Goal: Use online tool/utility: Use online tool/utility

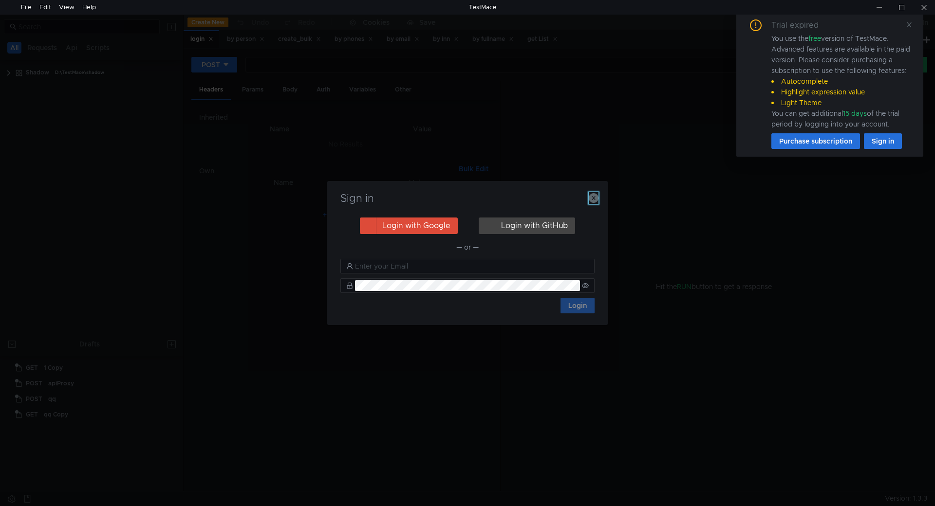
click at [590, 196] on icon "button" at bounding box center [594, 198] width 10 height 10
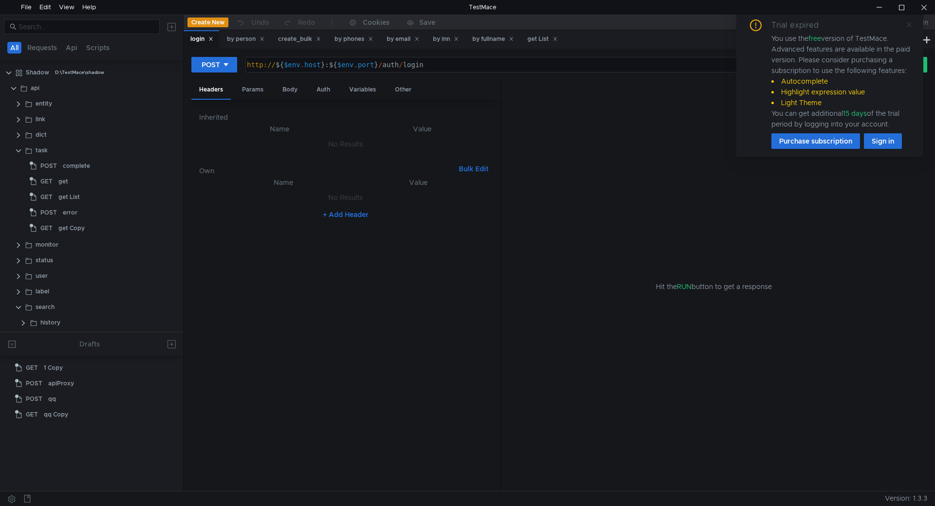
click at [907, 27] on icon at bounding box center [909, 24] width 7 height 7
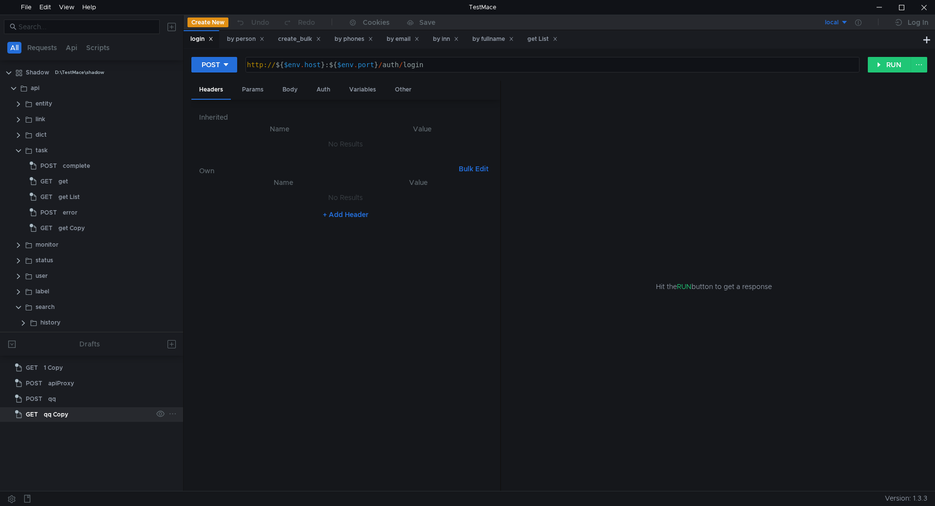
click at [55, 415] on div "qq Copy" at bounding box center [56, 415] width 24 height 15
click at [248, 90] on div "Params" at bounding box center [252, 90] width 37 height 18
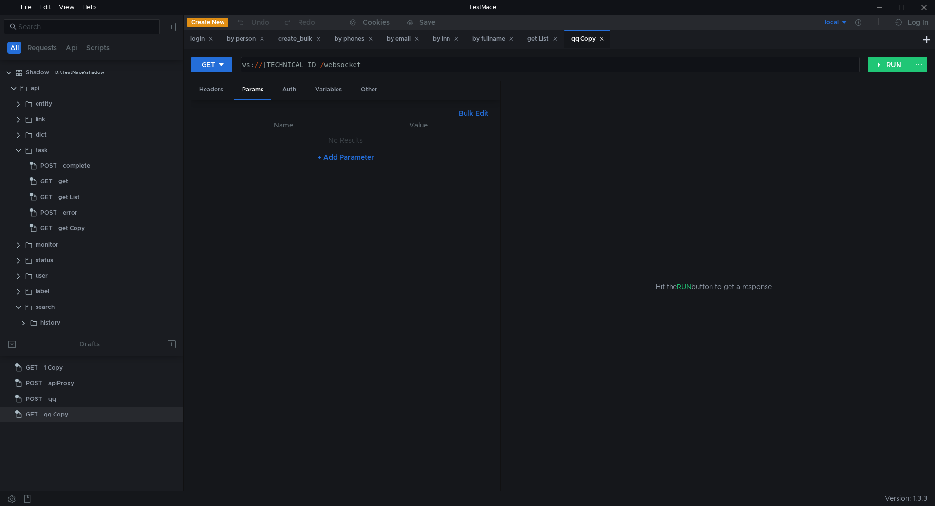
click at [604, 40] on icon at bounding box center [601, 39] width 5 height 5
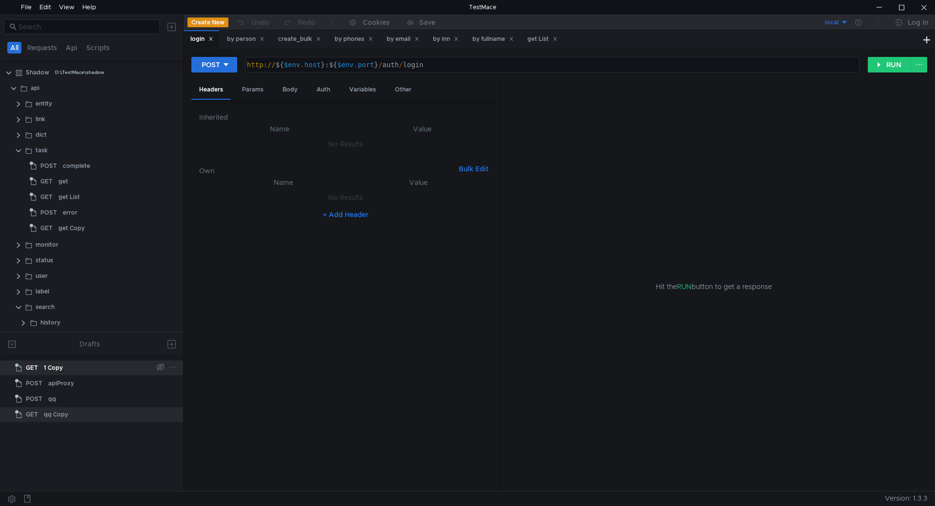
click at [60, 369] on div "1 Copy" at bounding box center [53, 368] width 19 height 15
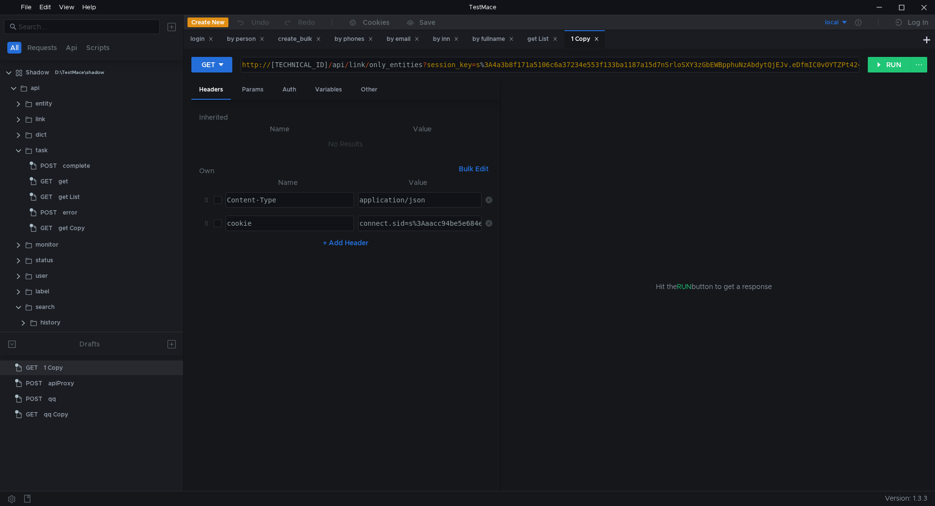
click at [605, 39] on div "1 Copy" at bounding box center [584, 39] width 40 height 19
click at [598, 39] on icon at bounding box center [595, 38] width 3 height 3
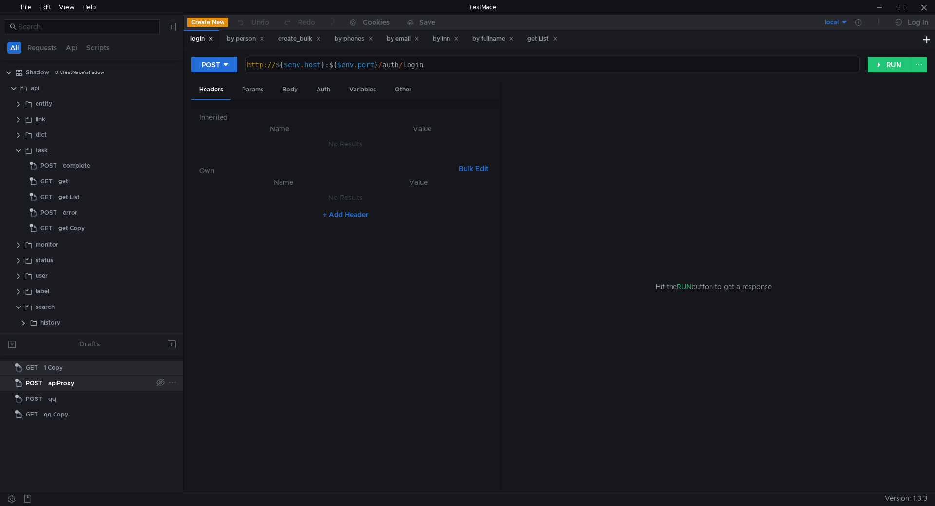
click at [75, 383] on div "apiProxy" at bounding box center [100, 383] width 104 height 15
click at [289, 90] on div "Body" at bounding box center [290, 90] width 31 height 18
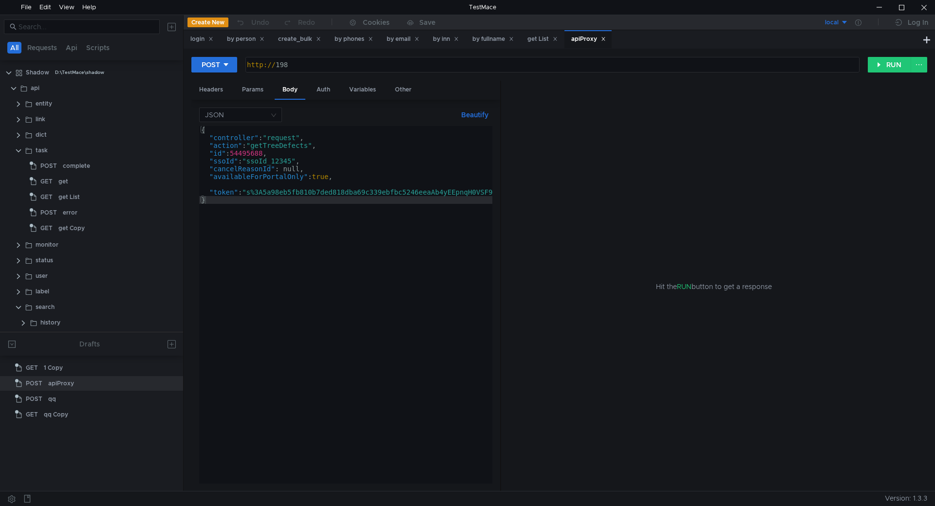
click at [606, 40] on div "apiProxy" at bounding box center [588, 39] width 35 height 10
click at [605, 38] on icon at bounding box center [602, 38] width 3 height 3
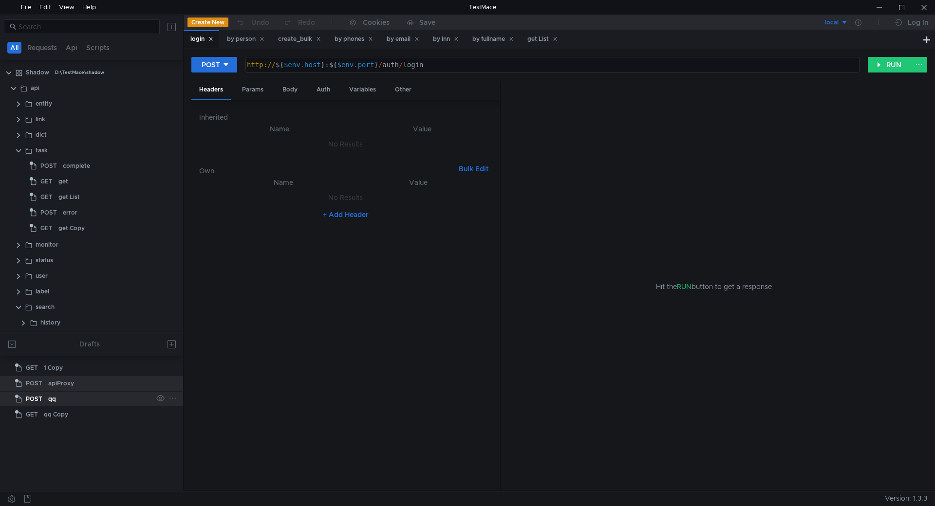
click at [42, 403] on div "POST" at bounding box center [30, 399] width 30 height 15
click at [285, 93] on div "Body" at bounding box center [290, 90] width 31 height 18
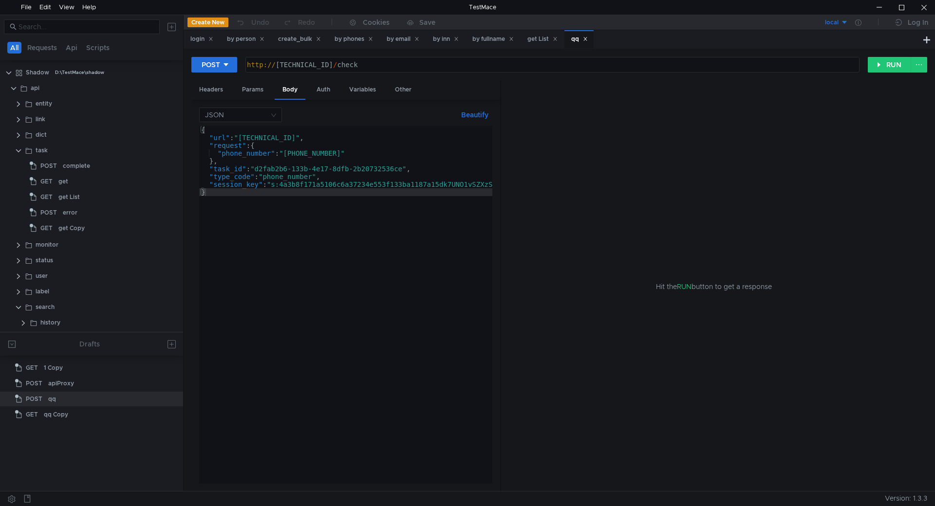
click at [587, 40] on icon at bounding box center [584, 38] width 3 height 3
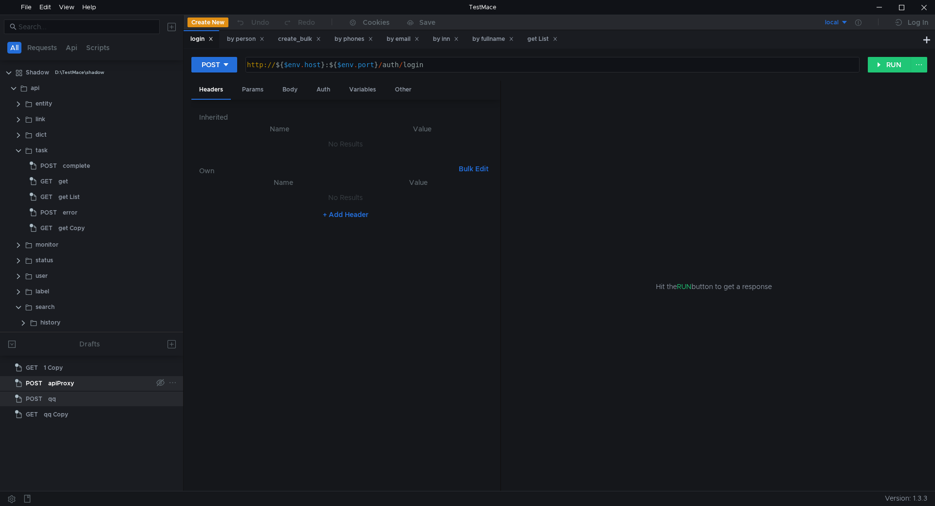
click at [60, 381] on div "apiProxy" at bounding box center [61, 383] width 26 height 15
click at [284, 91] on div "Body" at bounding box center [290, 90] width 31 height 18
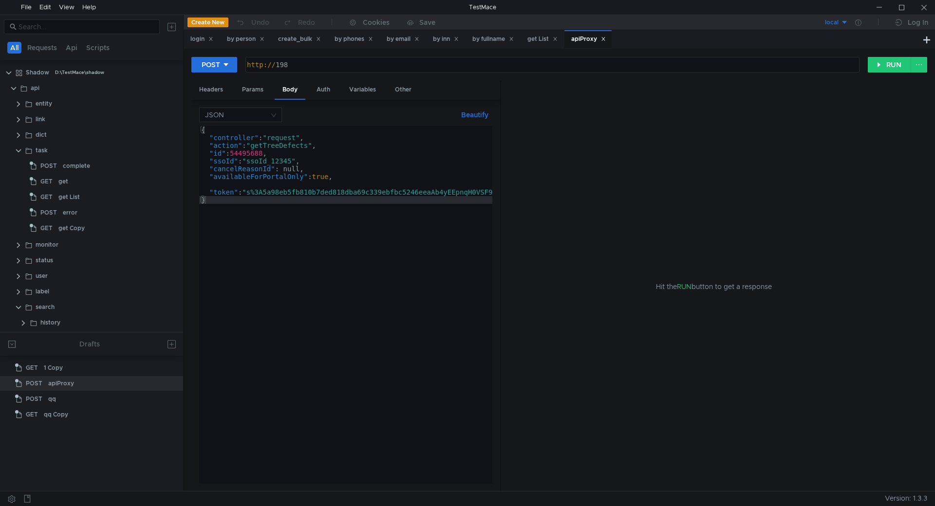
click at [278, 263] on div "{ "controller" : "request" , "action" : "getTreeDefects" , "id" : 54495688 , "s…" at bounding box center [485, 312] width 573 height 373
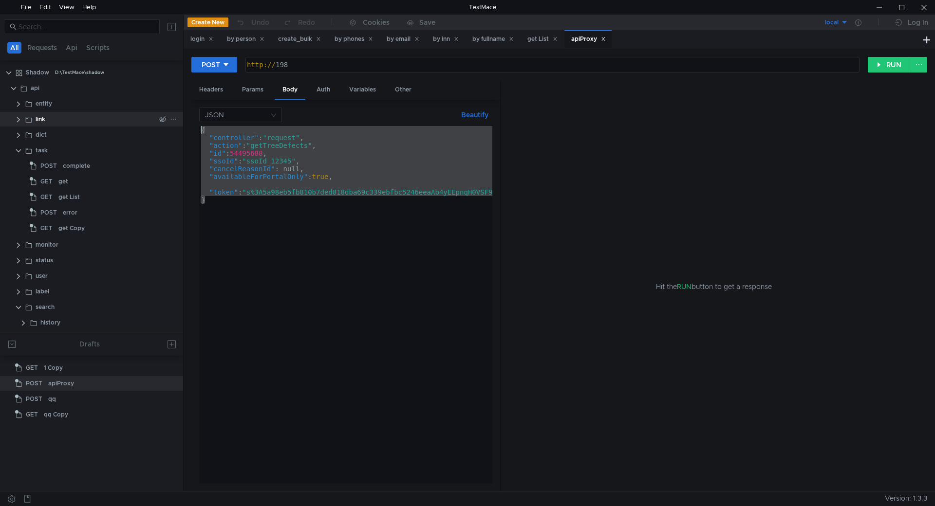
drag, startPoint x: 211, startPoint y: 205, endPoint x: 160, endPoint y: 120, distance: 100.0
click at [160, 120] on as-split "All Requests Api Scripts Shadow D:\TestMace\shadow api entity link dict task PO…" at bounding box center [467, 253] width 935 height 477
paste textarea "}"
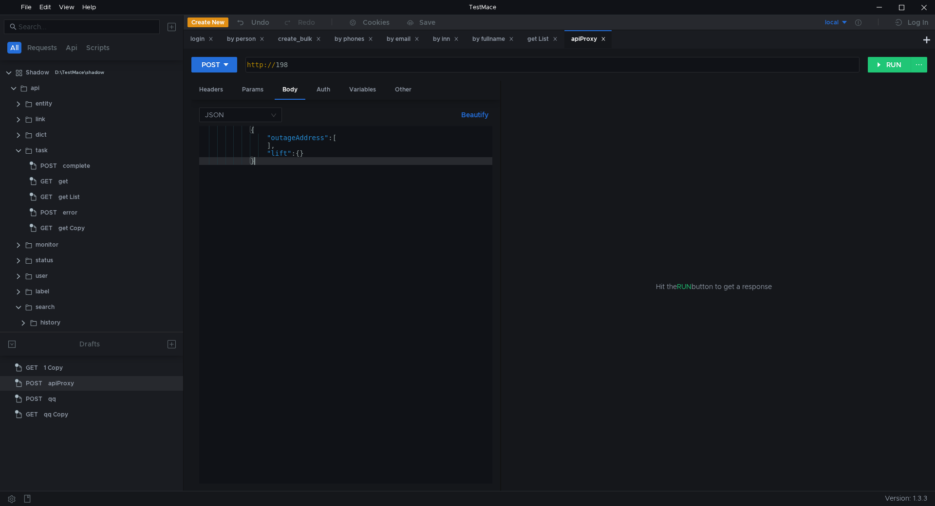
click at [475, 115] on button "Beautify" at bounding box center [474, 115] width 35 height 12
click at [281, 137] on div "{ "outageAddress" : [ ] , "lift" : { } }" at bounding box center [345, 312] width 293 height 373
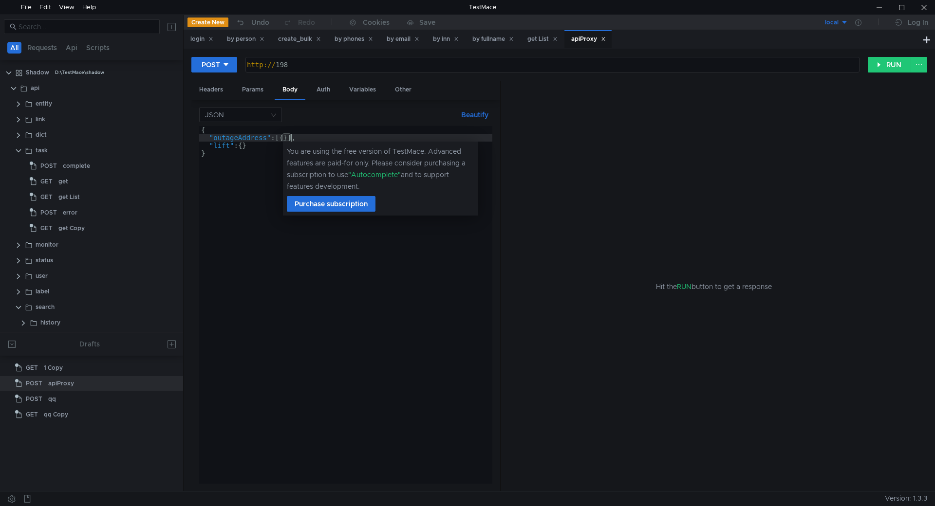
scroll to position [0, 6]
drag, startPoint x: 481, startPoint y: 348, endPoint x: 474, endPoint y: 344, distance: 7.9
click at [476, 346] on div "{ "outageAddress" : [{ }] , "lift" : { } }" at bounding box center [345, 312] width 293 height 373
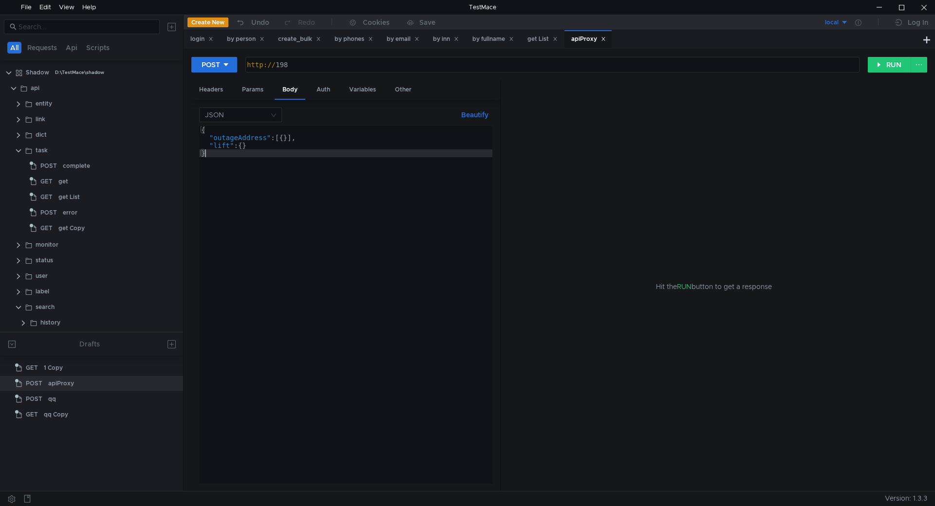
scroll to position [0, 0]
click at [286, 138] on div "{ "outageAddress" : [{ }] , "lift" : { } }" at bounding box center [345, 312] width 293 height 373
type textarea ""outageAddress": [{}],"
type textarea ""addressId": "","
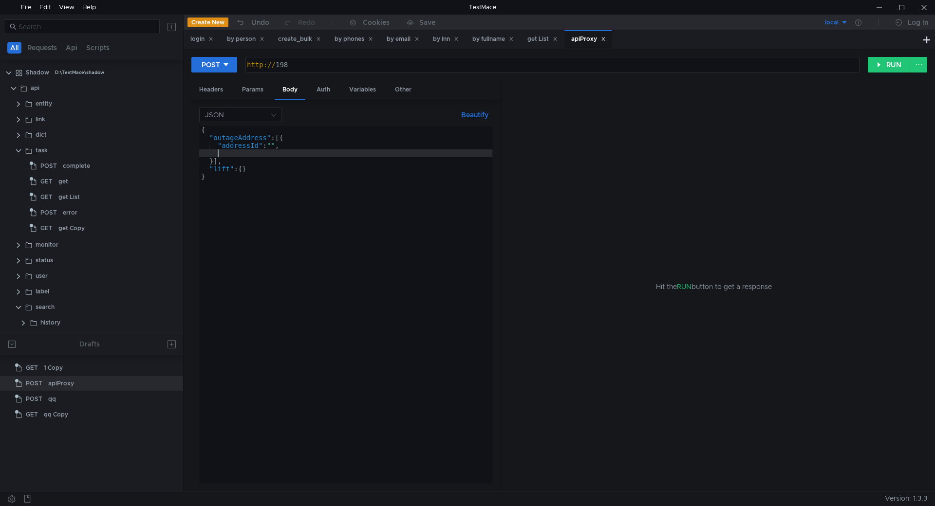
scroll to position [0, 0]
click at [289, 145] on div "{ "outageAddress" : [{ "addressId" : "" , }] , "lift" : { } }" at bounding box center [345, 312] width 293 height 373
type textarea ""addressId": "","
paste textarea "entrances""
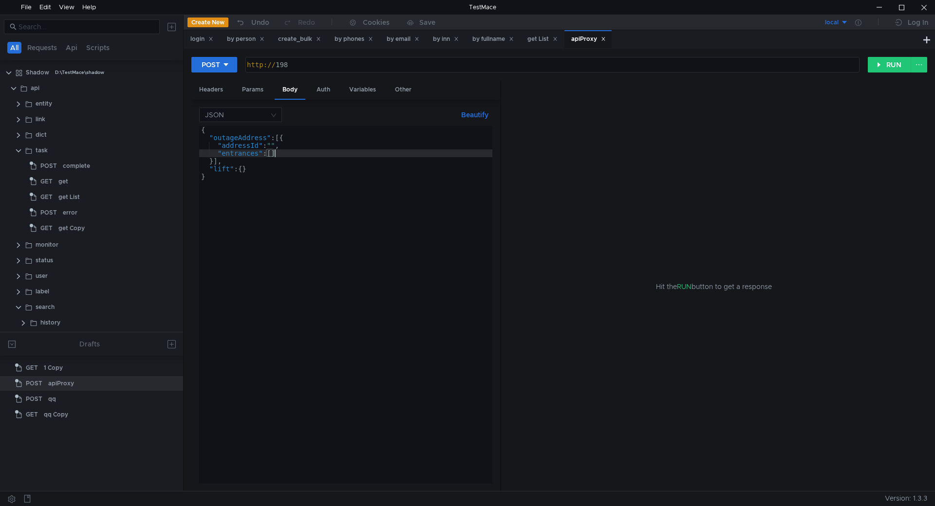
scroll to position [0, 5]
type textarea ""entrances":[],"
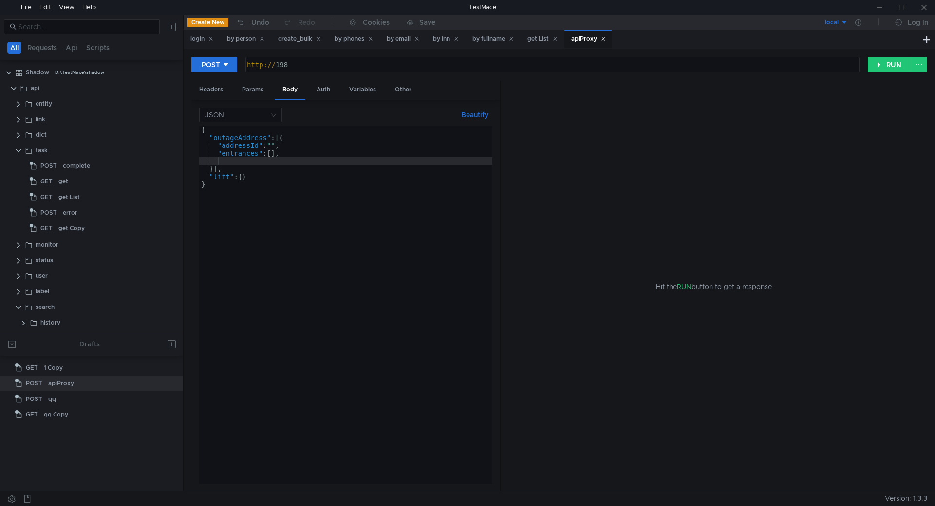
drag, startPoint x: 223, startPoint y: 163, endPoint x: 233, endPoint y: 167, distance: 10.5
click at [223, 163] on div "{ "outageAddress" : [{ "addressId" : "" , "entrances" : [ ] , }] , "lift" : { }…" at bounding box center [345, 312] width 293 height 373
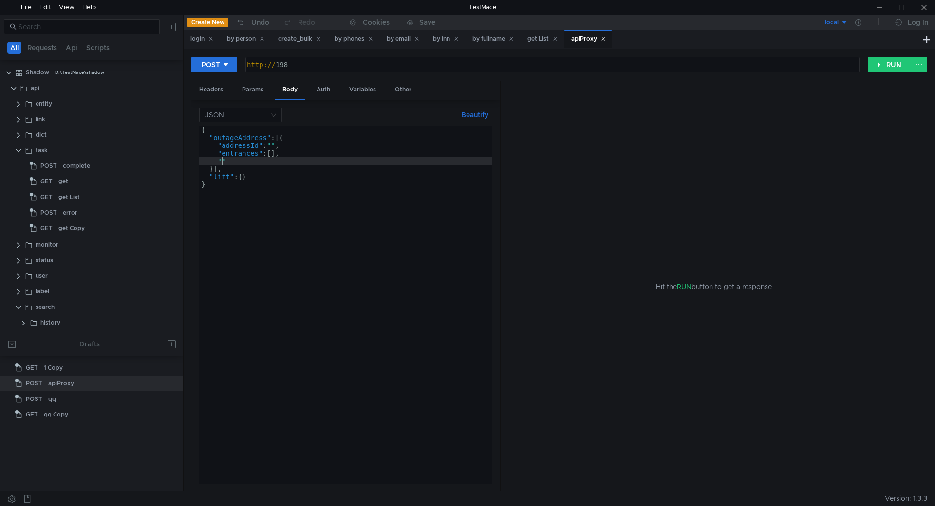
scroll to position [0, 1]
paste textarea "flats""
click at [481, 114] on button "Beautify" at bounding box center [474, 115] width 35 height 12
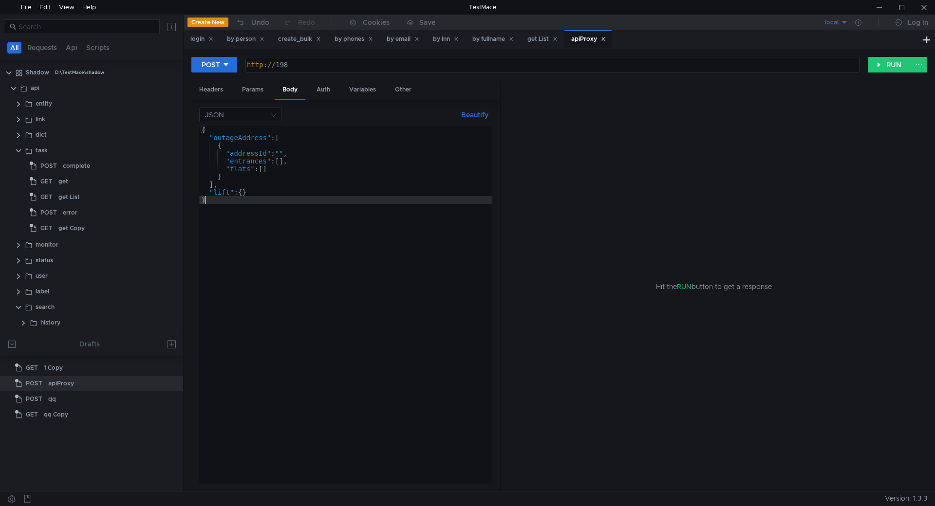
click at [252, 269] on div "{ "outageAddress" : [ { "addressId" : "" , "entrances" : [ ] , "flats" : [ ] } …" at bounding box center [345, 312] width 293 height 373
click at [478, 112] on button "Beautify" at bounding box center [474, 115] width 35 height 12
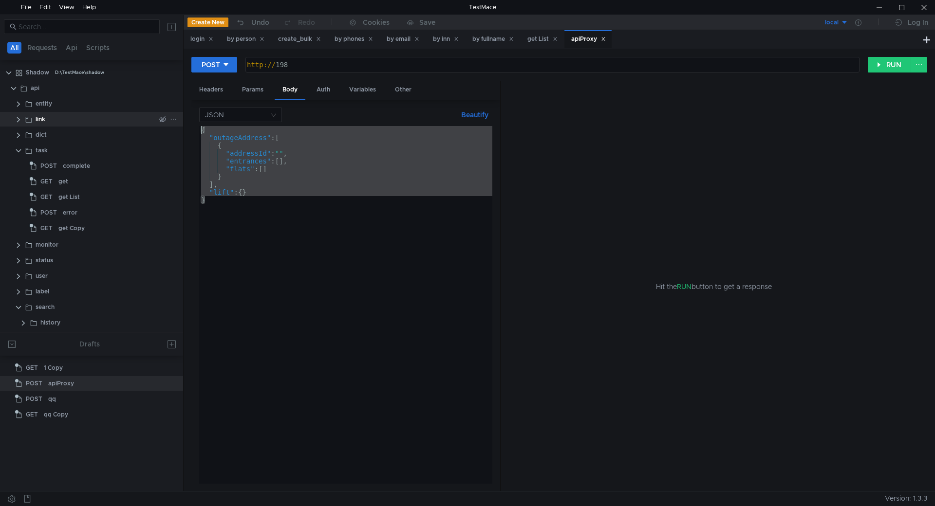
drag, startPoint x: 215, startPoint y: 202, endPoint x: 165, endPoint y: 125, distance: 91.6
click at [165, 125] on as-split "All Requests Api Scripts Shadow D:\TestMace\shadow api entity link dict task PO…" at bounding box center [467, 253] width 935 height 477
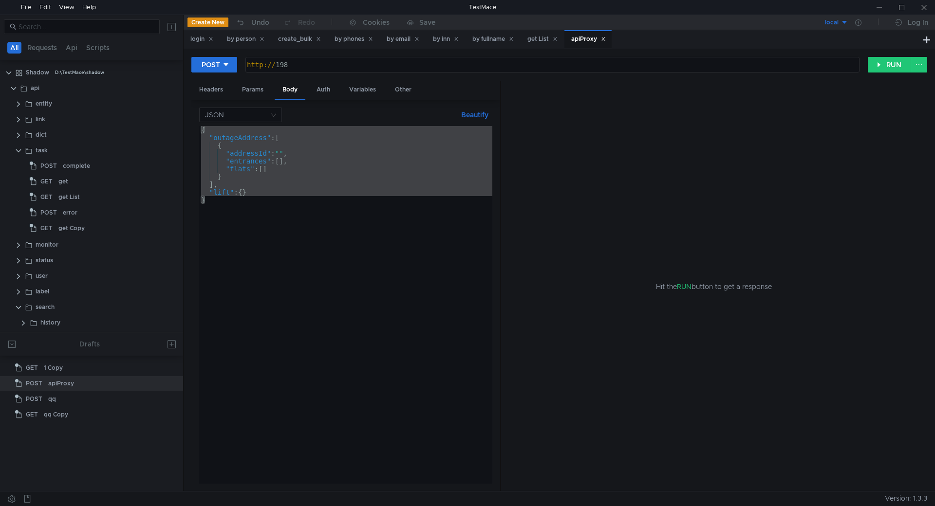
click at [247, 192] on div "{ "outageAddress" : [ { "addressId" : "" , "entrances" : [ ] , "flats" : [ ] } …" at bounding box center [345, 305] width 293 height 358
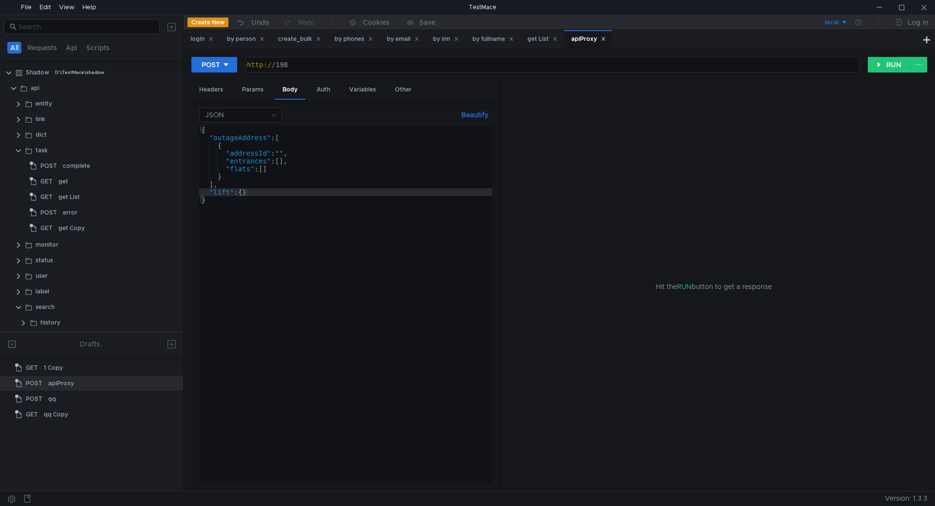
type textarea ""lift": {}"
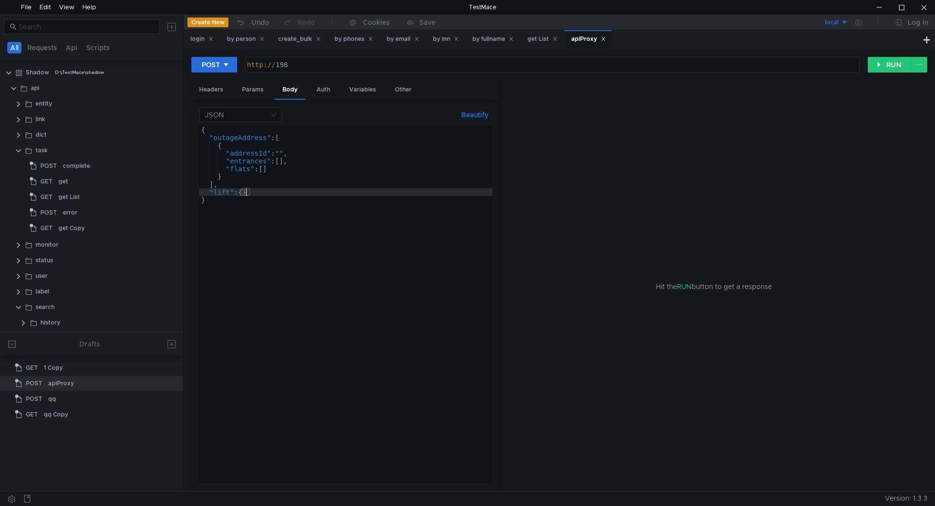
scroll to position [0, 0]
paste textarea "liftId""
drag, startPoint x: 283, startPoint y: 200, endPoint x: 218, endPoint y: 199, distance: 65.2
click at [218, 199] on div "{ "outageAddress" : [ { "addressId" : "" , "entrances" : [ ] , "flats" : [ ] } …" at bounding box center [345, 312] width 293 height 373
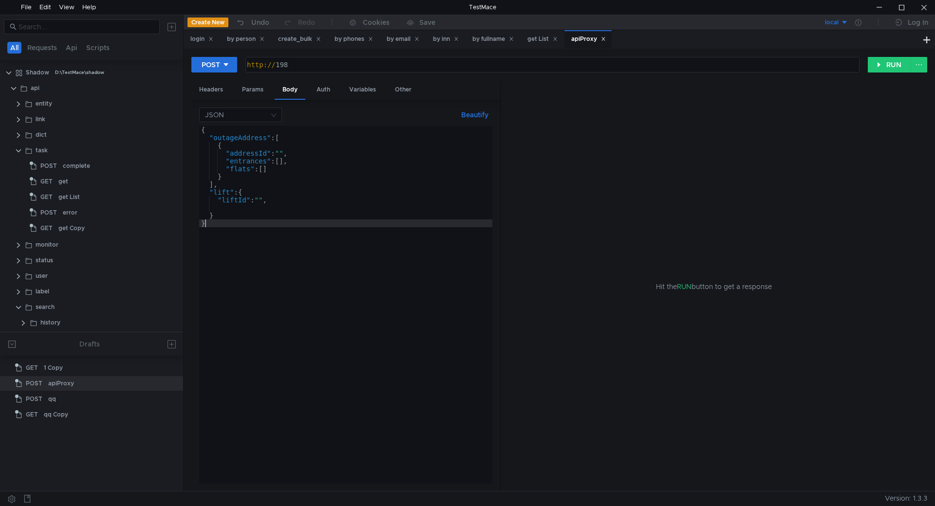
click at [237, 222] on div "{ "outageAddress" : [ { "addressId" : "" , "entrances" : [ ] , "flats" : [ ] } …" at bounding box center [345, 312] width 293 height 373
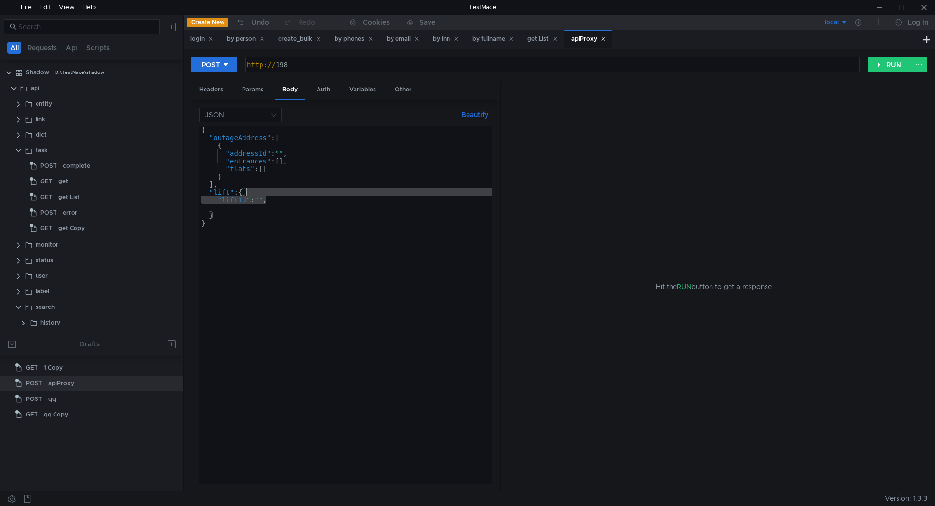
drag, startPoint x: 266, startPoint y: 200, endPoint x: 248, endPoint y: 193, distance: 18.6
click at [248, 193] on div "{ "outageAddress" : [ { "addressId" : "" , "entrances" : [ ] , "flats" : [ ] } …" at bounding box center [345, 312] width 293 height 373
click at [270, 199] on div "{ "outageAddress" : [ { "addressId" : "" , "entrances" : [ ] , "flats" : [ ] } …" at bounding box center [345, 305] width 293 height 358
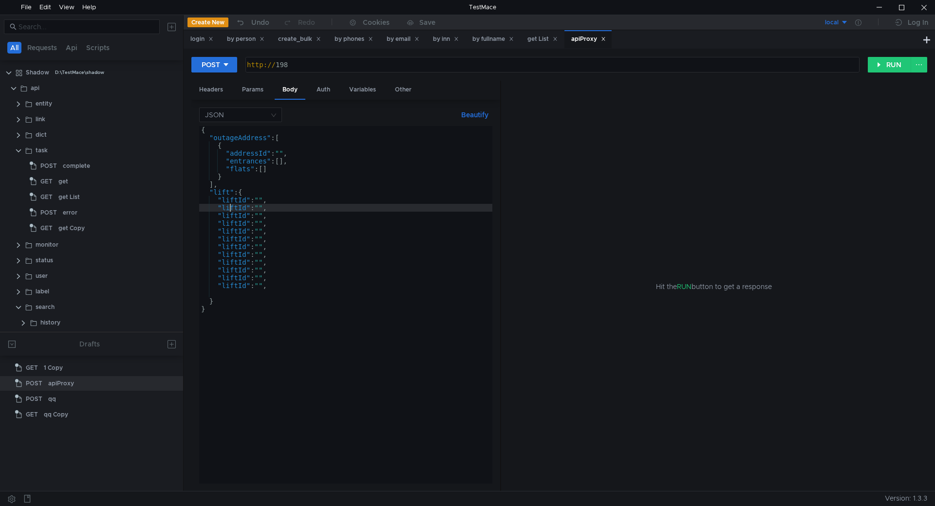
click at [230, 211] on div "{ "outageAddress" : [ { "addressId" : "" , "entrances" : [ ] , "flats" : [ ] } …" at bounding box center [345, 312] width 293 height 373
paste textarea "purpose"
click at [241, 213] on div "{ "outageAddress" : [ { "addressId" : "" , "entrances" : [ ] , "flats" : [ ] } …" at bounding box center [345, 312] width 293 height 373
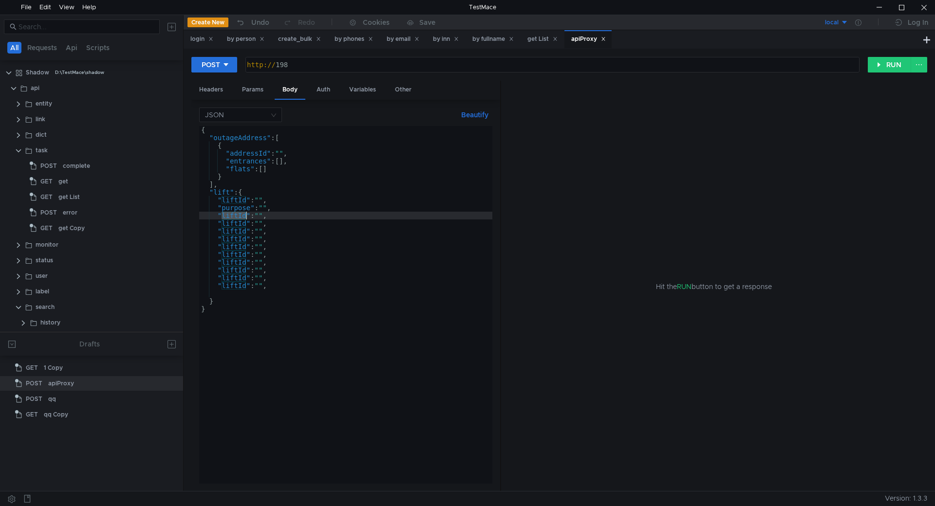
paste textarea "registerNumber"
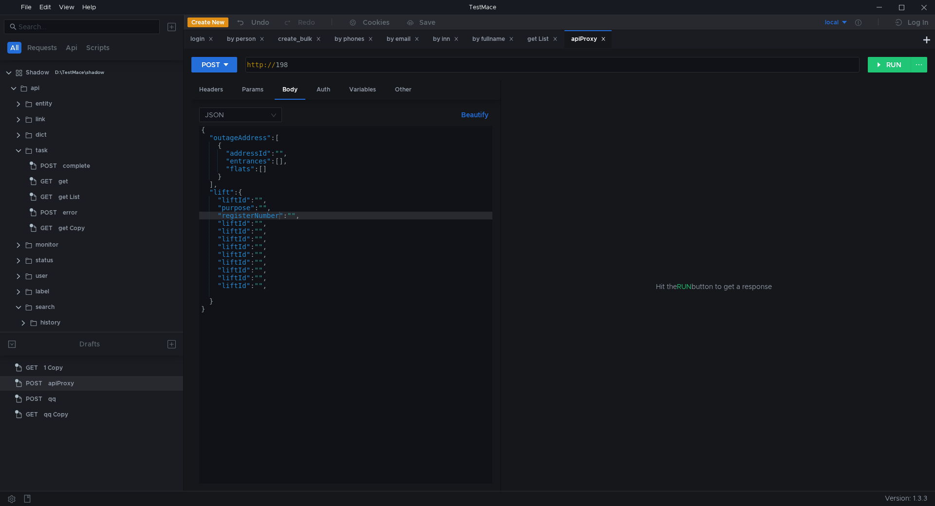
click at [235, 223] on div "{ "outageAddress" : [ { "addressId" : "" , "entrances" : [ ] , "flats" : [ ] } …" at bounding box center [345, 312] width 293 height 373
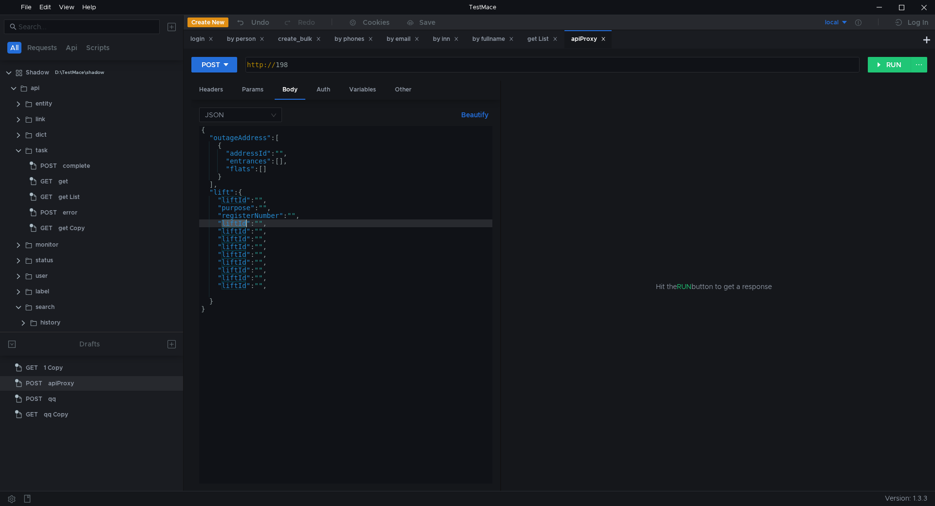
click at [235, 223] on div "{ "outageAddress" : [ { "addressId" : "" , "entrances" : [ ] , "flats" : [ ] } …" at bounding box center [345, 312] width 293 height 373
paste textarea "malfunction"
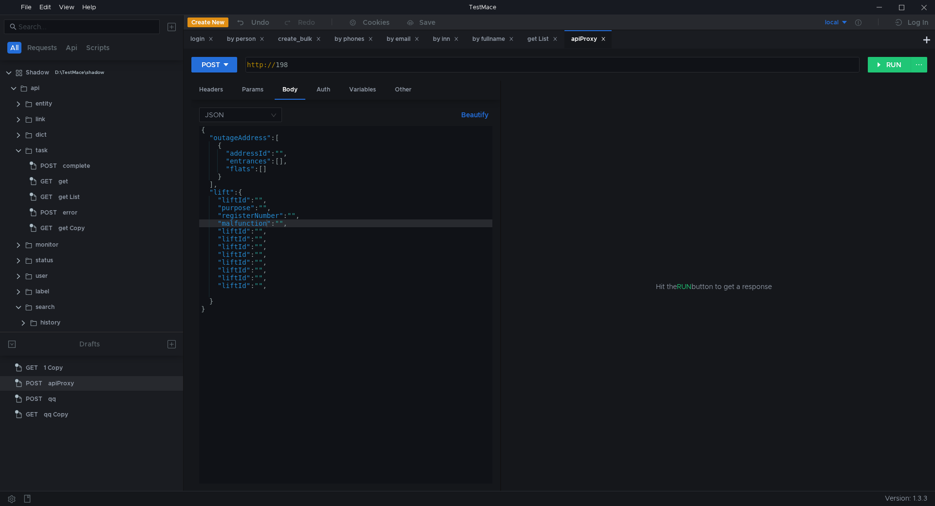
click at [233, 231] on div "{ "outageAddress" : [ { "addressId" : "" , "entrances" : [ ] , "flats" : [ ] } …" at bounding box center [345, 312] width 293 height 373
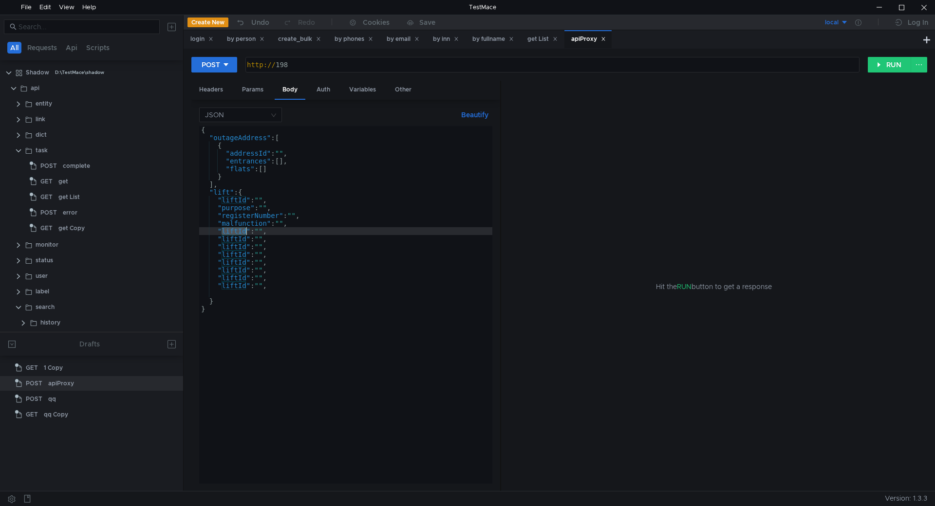
click at [233, 231] on div "{ "outageAddress" : [ { "addressId" : "" , "entrances" : [ ] , "flats" : [ ] } …" at bounding box center [345, 312] width 293 height 373
paste textarea "outageDescription"
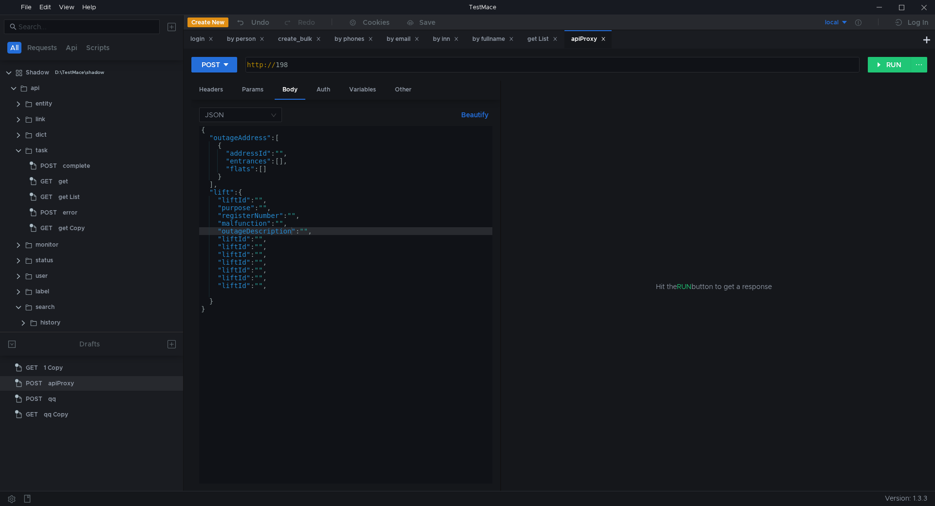
click at [239, 239] on div "{ "outageAddress" : [ { "addressId" : "" , "entrances" : [ ] , "flats" : [ ] } …" at bounding box center [345, 312] width 293 height 373
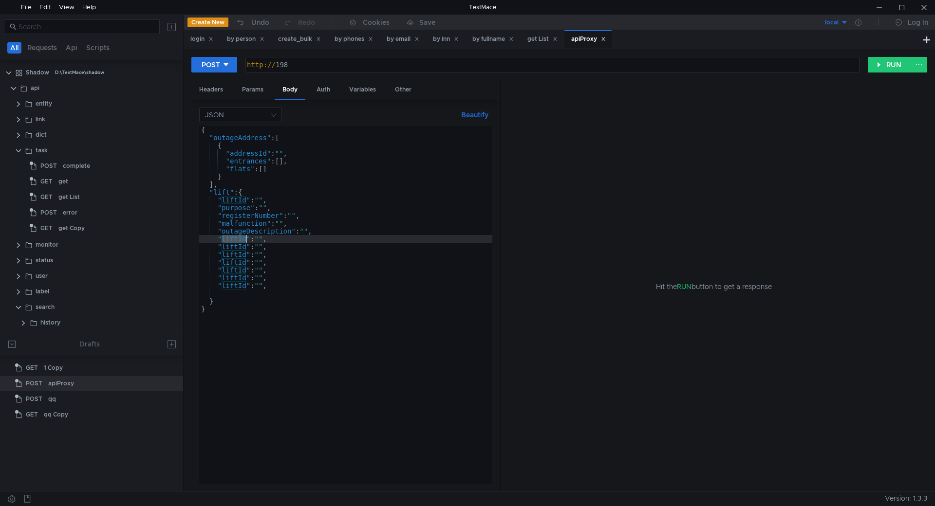
click at [239, 239] on div "{ "outageAddress" : [ { "addressId" : "" , "entrances" : [ ] , "flats" : [ ] } …" at bounding box center [345, 312] width 293 height 373
paste textarea "outageDescription"
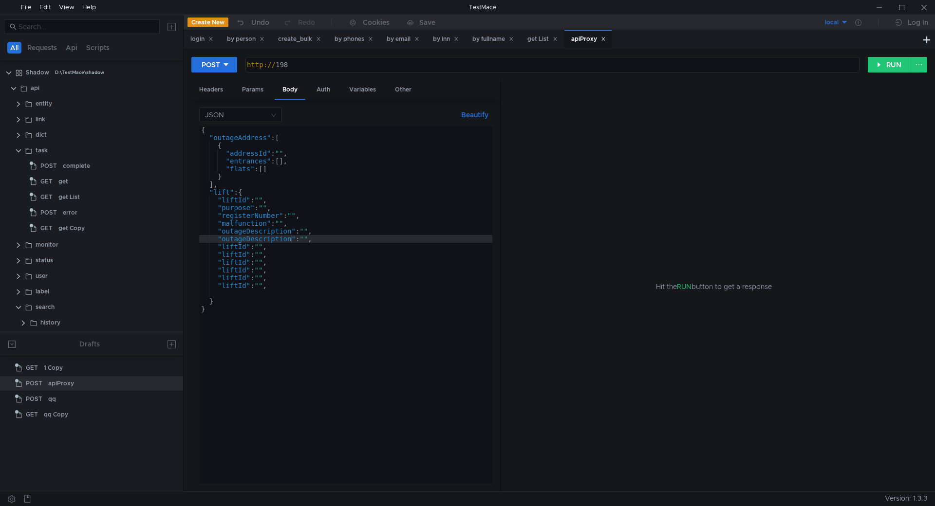
click at [240, 250] on div "{ "outageAddress" : [ { "addressId" : "" , "entrances" : [ ] , "flats" : [ ] } …" at bounding box center [345, 312] width 293 height 373
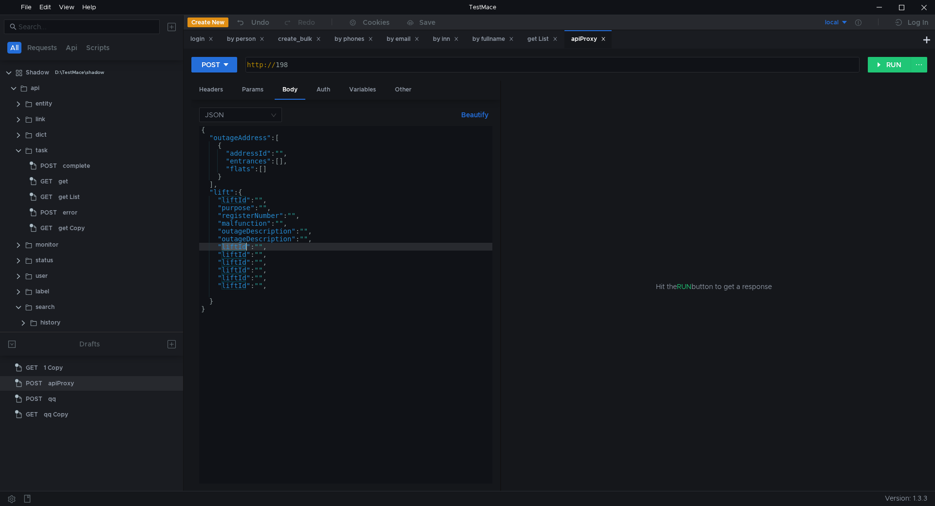
click at [240, 250] on div "{ "outageAddress" : [ { "addressId" : "" , "entrances" : [ ] , "flats" : [ ] } …" at bounding box center [345, 312] width 293 height 373
paste textarea "unom"
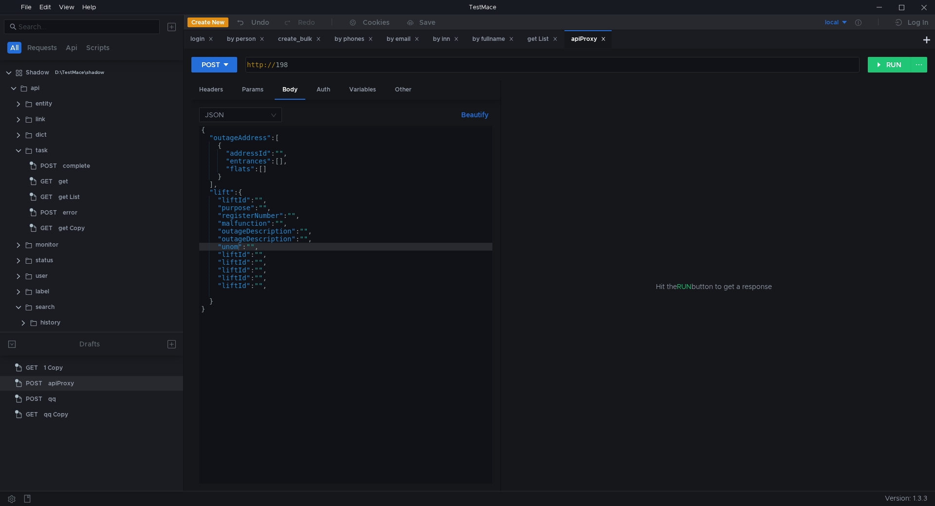
click at [226, 253] on div "{ "outageAddress" : [ { "addressId" : "" , "entrances" : [ ] , "flats" : [ ] } …" at bounding box center [345, 312] width 293 height 373
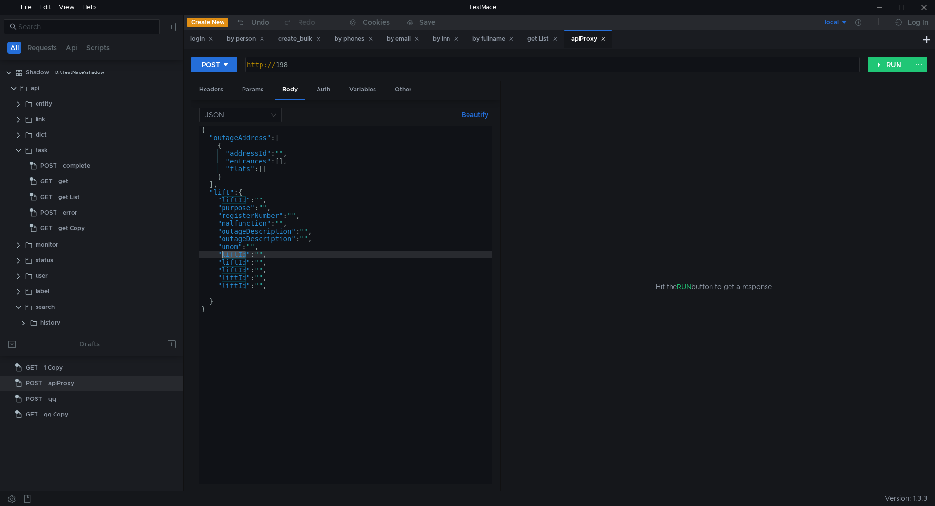
click at [226, 253] on div "{ "outageAddress" : [ { "addressId" : "" , "entrances" : [ ] , "flats" : [ ] } …" at bounding box center [345, 312] width 293 height 373
paste textarea "entrance"
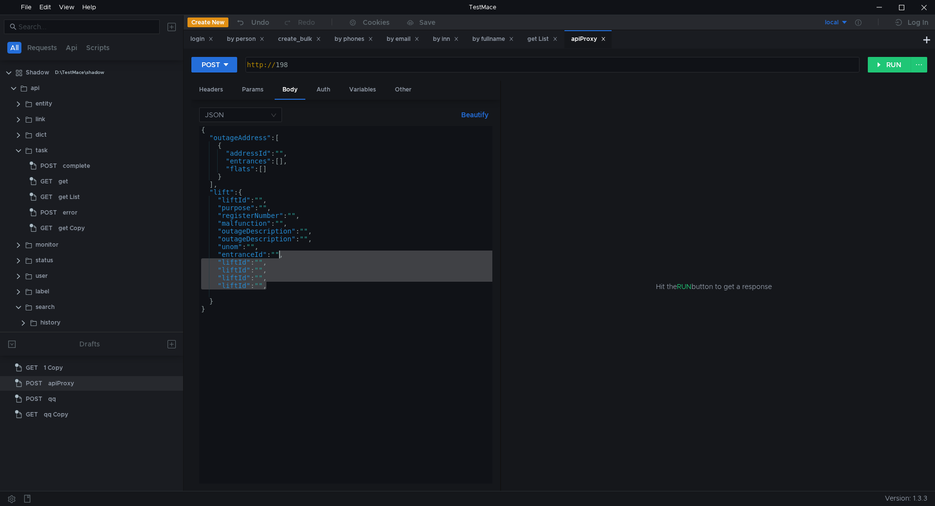
drag, startPoint x: 273, startPoint y: 284, endPoint x: 278, endPoint y: 257, distance: 28.2
click at [278, 257] on div "{ "outageAddress" : [ { "addressId" : "" , "entrances" : [ ] , "flats" : [ ] } …" at bounding box center [345, 312] width 293 height 373
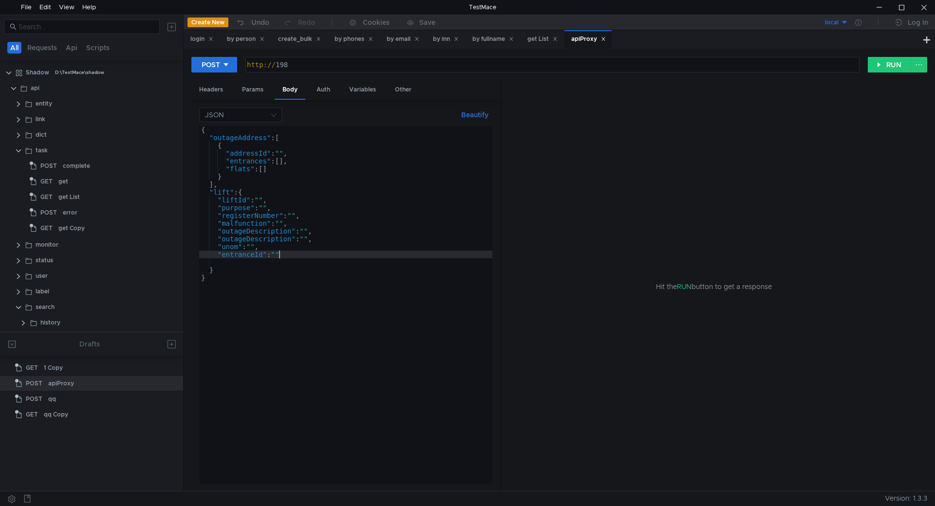
click at [479, 113] on button "Beautify" at bounding box center [474, 115] width 35 height 12
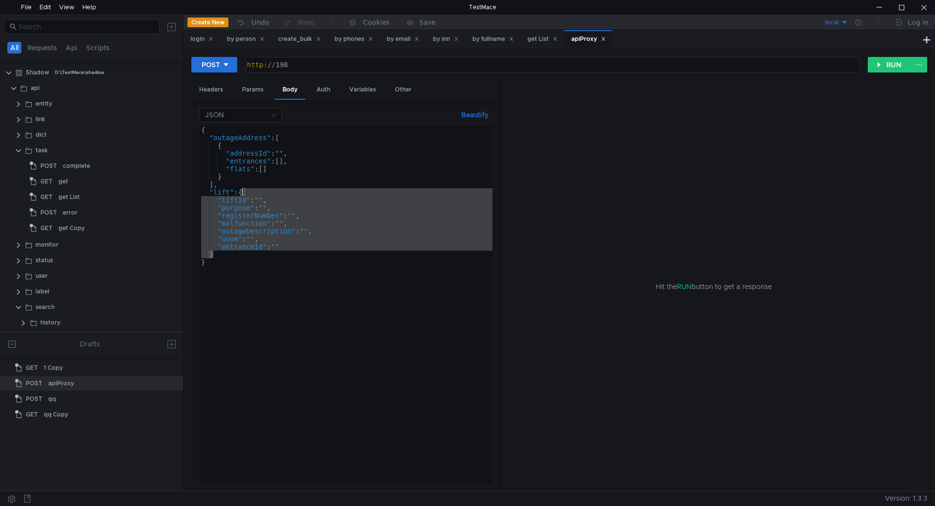
drag, startPoint x: 219, startPoint y: 257, endPoint x: 241, endPoint y: 189, distance: 70.8
click at [241, 189] on div "{ "outageAddress" : [ { "addressId" : "" , "entrances" : [ ] , "flats" : [ ] } …" at bounding box center [345, 312] width 293 height 373
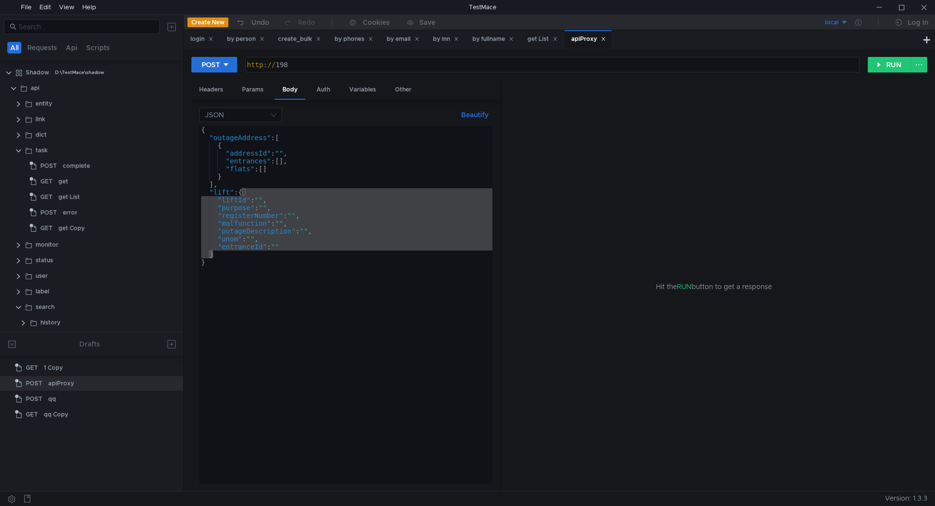
drag, startPoint x: 254, startPoint y: 253, endPoint x: 231, endPoint y: 253, distance: 22.4
click at [254, 253] on div "{ "outageAddress" : [ { "addressId" : "" , "entrances" : [ ] , "flats" : [ ] } …" at bounding box center [345, 305] width 293 height 358
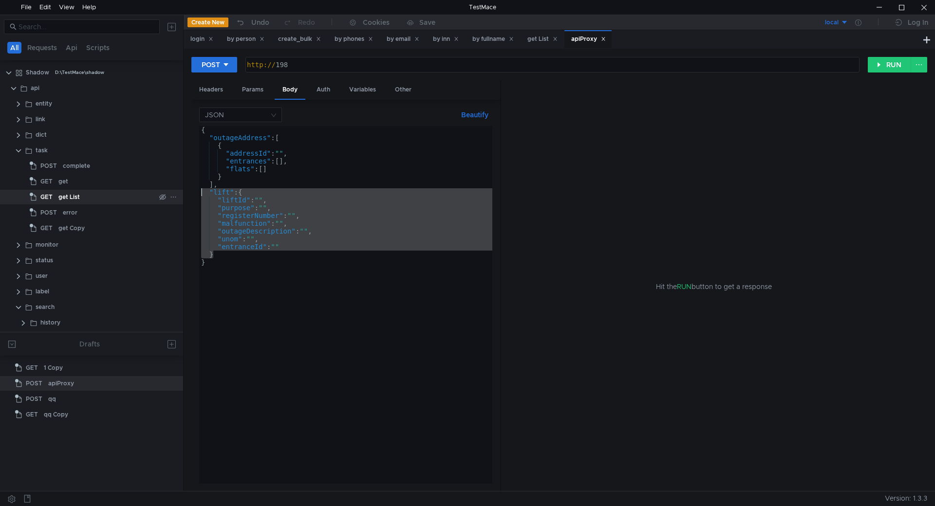
drag, startPoint x: 223, startPoint y: 256, endPoint x: 173, endPoint y: 194, distance: 79.3
click at [173, 194] on as-split "All Requests Api Scripts Shadow D:\TestMace\shadow api entity link dict task PO…" at bounding box center [467, 253] width 935 height 477
type textarea ""lift": { "liftId": "","
